Goal: Transaction & Acquisition: Purchase product/service

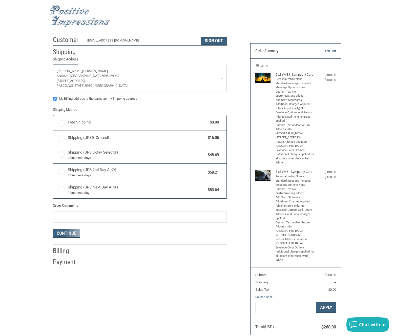
scroll to position [1, 0]
radio input "true"
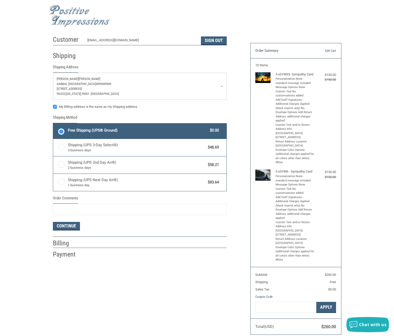
click at [186, 81] on p "[PERSON_NAME]" at bounding box center [140, 78] width 166 height 5
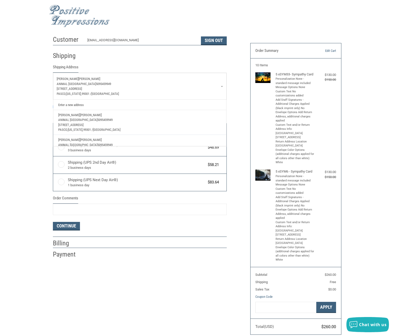
scroll to position [0, 0]
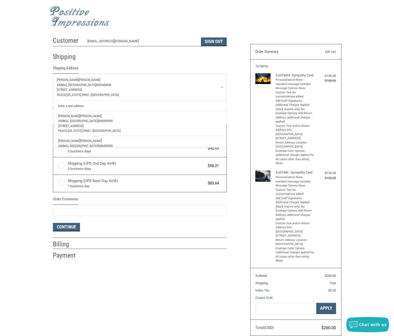
click at [86, 107] on link "Enter a new address" at bounding box center [140, 106] width 168 height 10
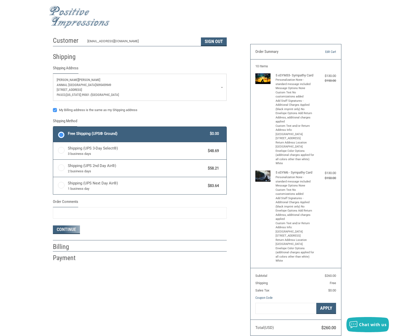
select select "US"
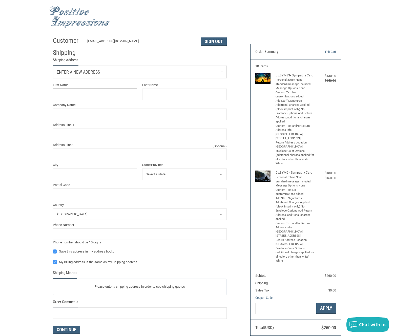
click at [82, 98] on input "First Name" at bounding box center [95, 94] width 85 height 11
type input "[PERSON_NAME]"
type input "QUICK"
type input "ANIMAL HOSPITAL OF PASCO, P.S."
type input "[STREET_ADDRESS]"
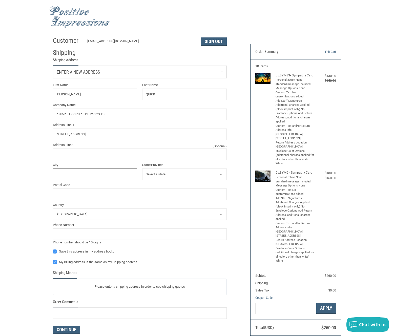
type input "PASCO"
select select "WA"
type input "99301"
type input "5095459949"
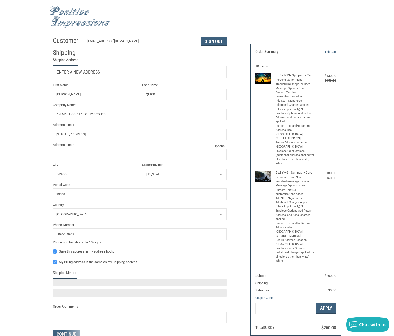
click at [27, 162] on div "Customer [EMAIL_ADDRESS][DOMAIN_NAME] Sign Out Shipping Shipping Address Enter …" at bounding box center [197, 200] width 394 height 333
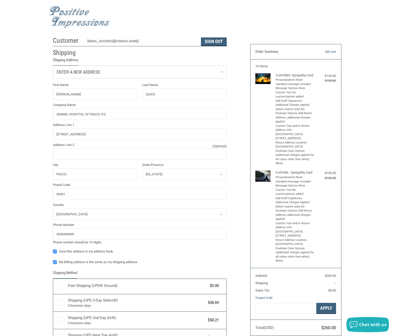
radio input "true"
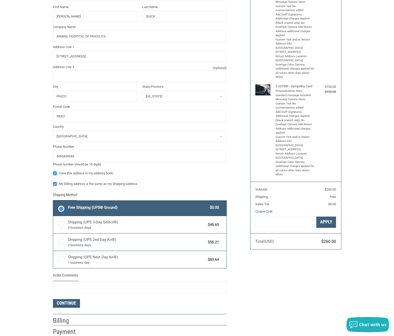
scroll to position [119, 0]
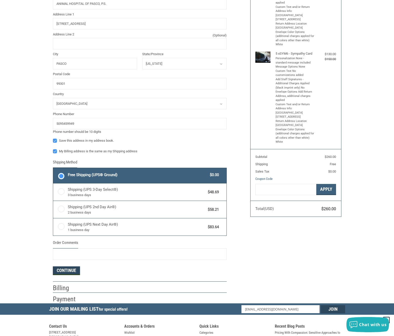
click at [70, 271] on button "Continue" at bounding box center [66, 271] width 27 height 9
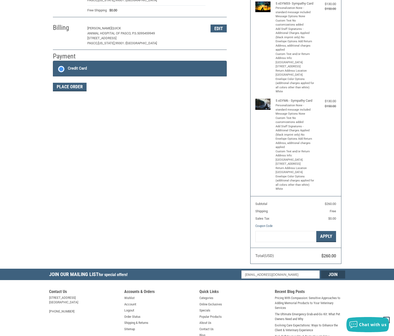
scroll to position [55, 0]
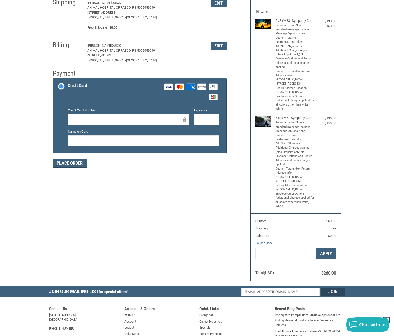
click at [91, 115] on div at bounding box center [129, 119] width 122 height 11
click at [174, 191] on div "Customer [EMAIL_ADDRESS][DOMAIN_NAME] Sign Out Shipping [PERSON_NAME] QUICK ANI…" at bounding box center [197, 132] width 296 height 307
click at [79, 163] on button "Place Order" at bounding box center [70, 163] width 34 height 9
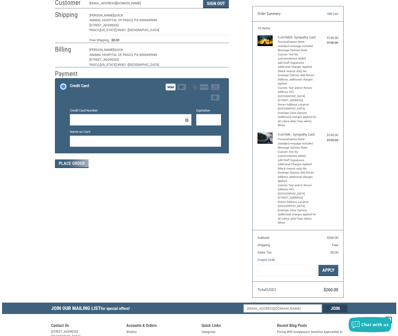
scroll to position [0, 0]
